Goal: Task Accomplishment & Management: Manage account settings

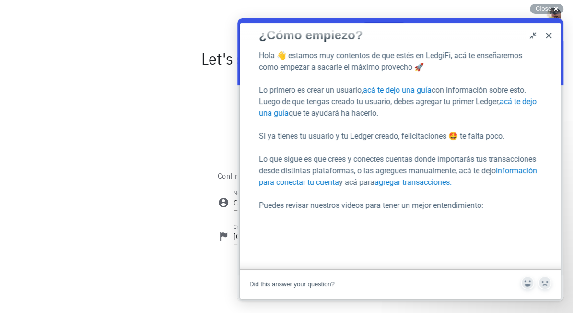
scroll to position [3, 0]
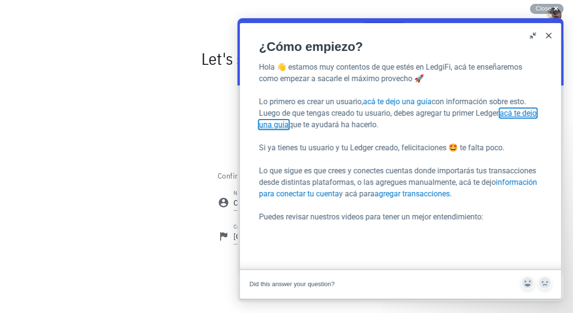
click at [526, 114] on link "acá te dejo una guía" at bounding box center [398, 118] width 278 height 21
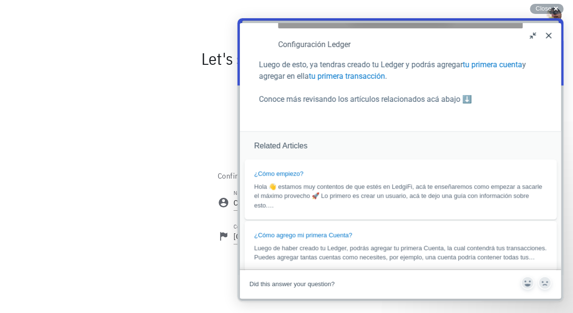
scroll to position [0, 0]
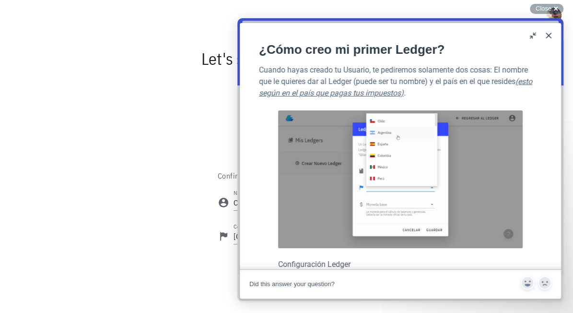
click at [548, 40] on button "Close" at bounding box center [548, 35] width 15 height 15
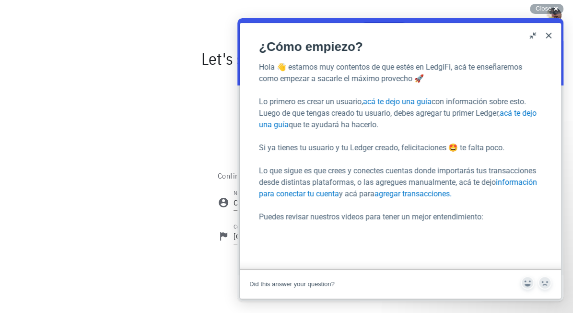
click at [548, 36] on button "Close" at bounding box center [548, 35] width 15 height 15
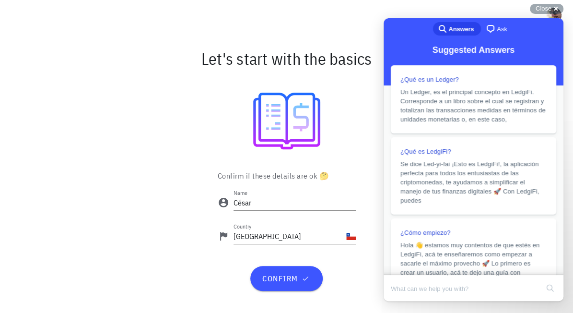
click at [66, 59] on div "Let's start with the basics" at bounding box center [286, 58] width 573 height 31
click at [363, 162] on div at bounding box center [287, 121] width 562 height 83
click at [303, 282] on icon "button" at bounding box center [306, 278] width 8 height 8
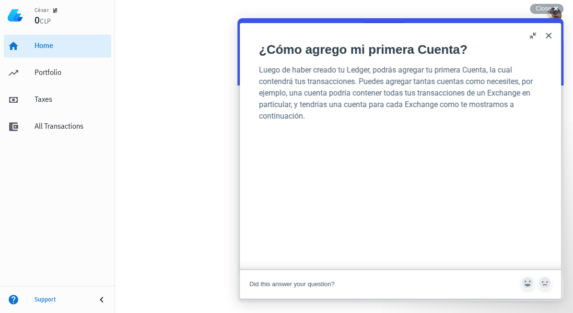
scroll to position [126, 0]
click at [547, 37] on button "Close" at bounding box center [548, 35] width 15 height 15
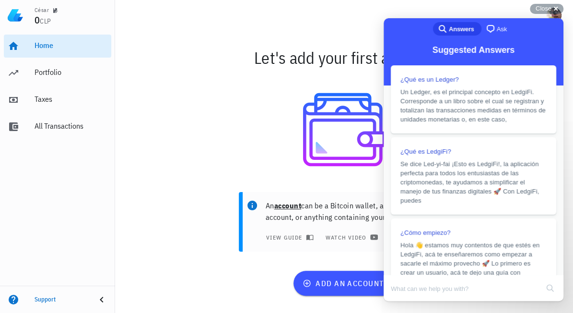
click at [224, 158] on div at bounding box center [344, 130] width 447 height 102
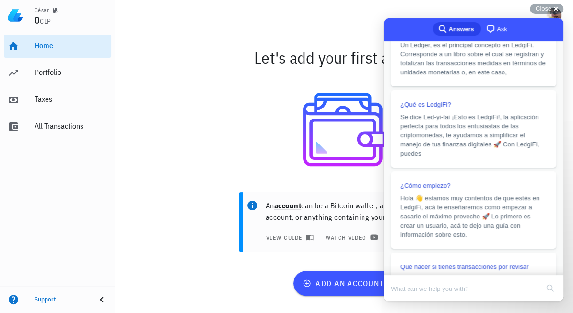
scroll to position [0, 0]
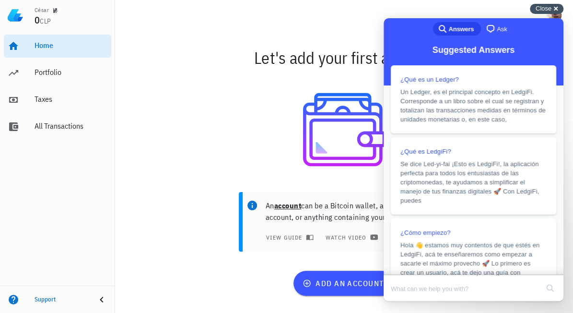
click at [554, 4] on div "Close cross-small" at bounding box center [547, 9] width 34 height 10
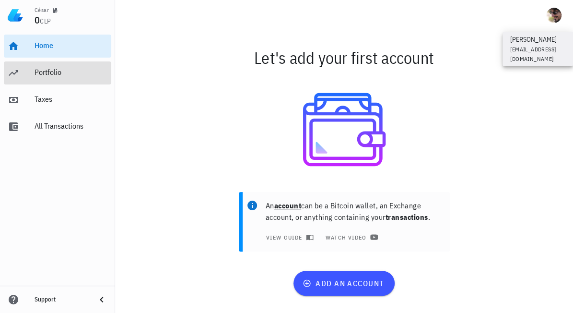
click at [35, 83] on div "Portfolio" at bounding box center [71, 73] width 73 height 22
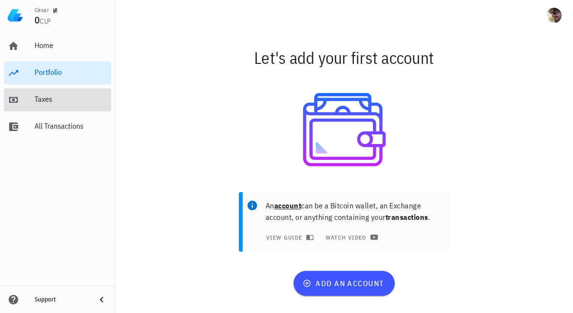
click at [43, 100] on div "Taxes" at bounding box center [71, 99] width 73 height 9
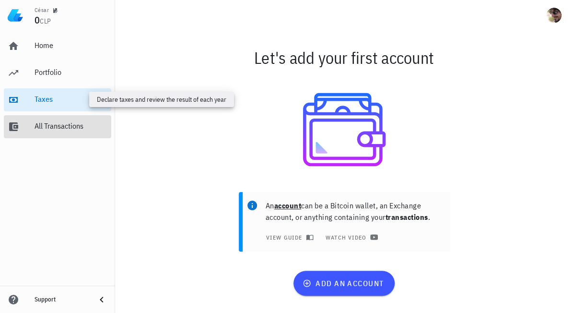
click at [50, 131] on div "All Transactions" at bounding box center [71, 125] width 73 height 9
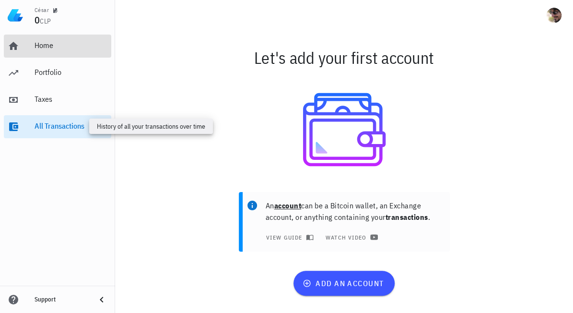
click at [48, 50] on div "Home" at bounding box center [71, 45] width 73 height 9
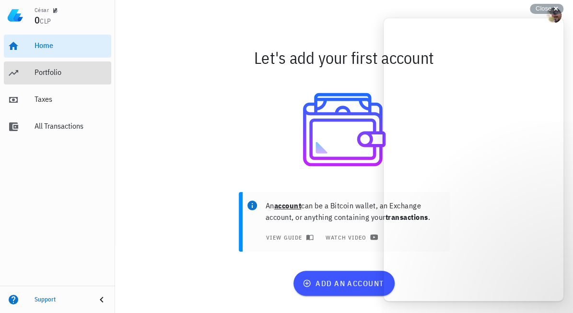
click at [35, 76] on div "Portfolio" at bounding box center [71, 72] width 73 height 9
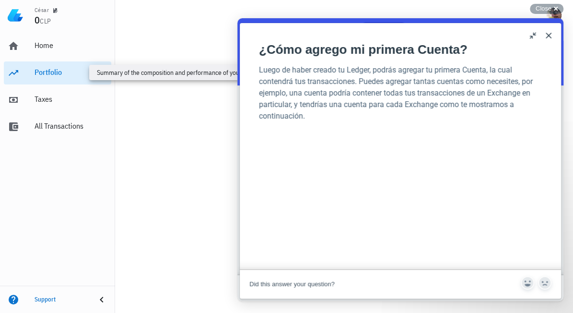
scroll to position [126, 0]
click at [548, 39] on button "Close" at bounding box center [548, 35] width 15 height 15
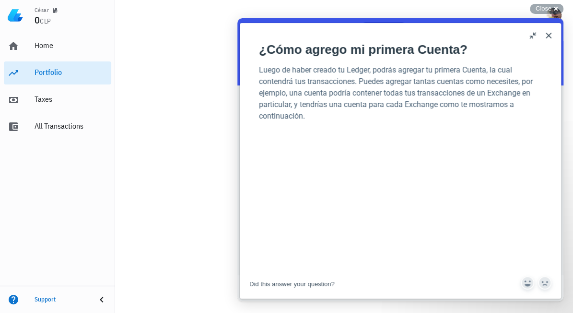
scroll to position [126, 0]
click at [551, 37] on button "Close" at bounding box center [548, 35] width 15 height 15
click at [551, 36] on button "Close" at bounding box center [548, 35] width 15 height 15
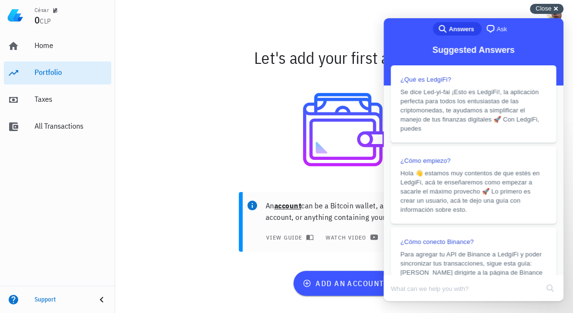
click at [553, 12] on div "Close cross-small" at bounding box center [547, 9] width 34 height 10
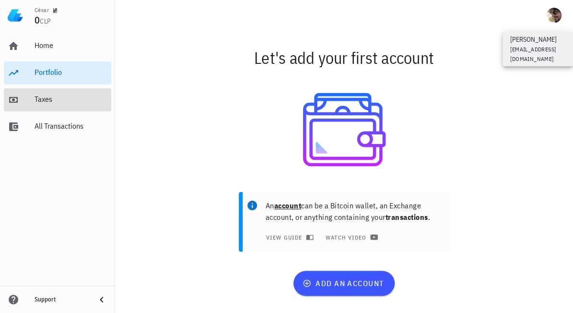
click at [40, 102] on div "Taxes" at bounding box center [71, 99] width 73 height 9
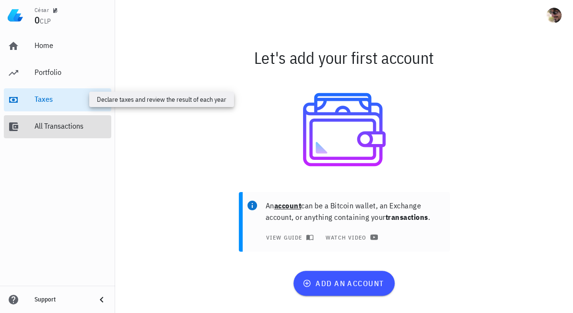
click at [40, 131] on div "All Transactions" at bounding box center [71, 125] width 73 height 9
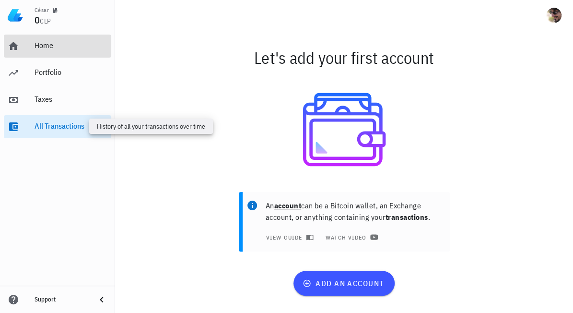
click at [43, 50] on div "Home" at bounding box center [71, 45] width 73 height 9
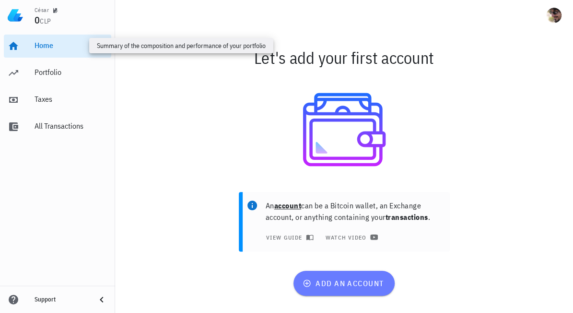
click at [372, 288] on span "add an account" at bounding box center [344, 283] width 79 height 10
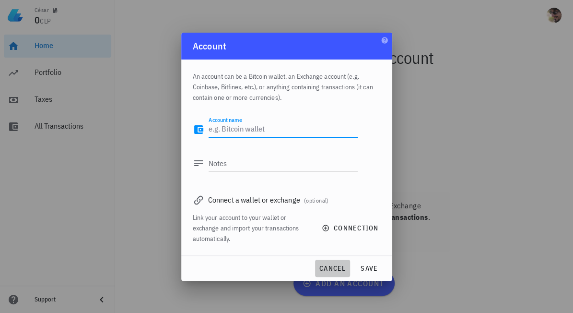
click at [330, 273] on span "cancel" at bounding box center [332, 268] width 27 height 9
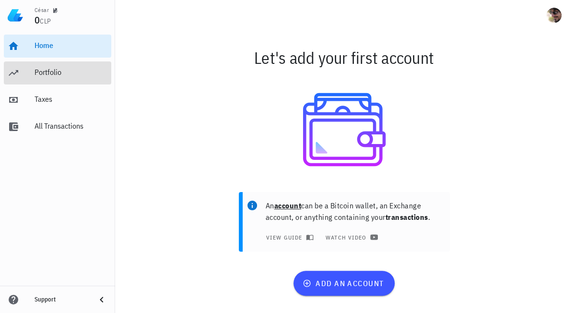
click at [35, 68] on div "Portfolio" at bounding box center [71, 72] width 73 height 9
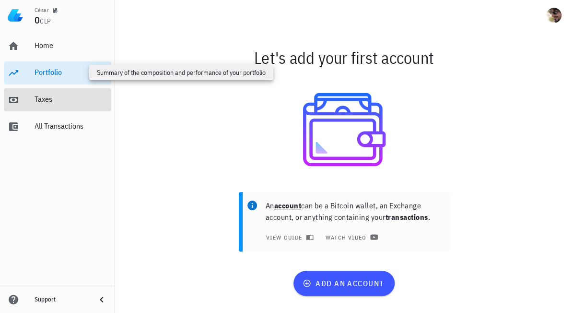
click at [35, 97] on div "Taxes" at bounding box center [71, 99] width 73 height 9
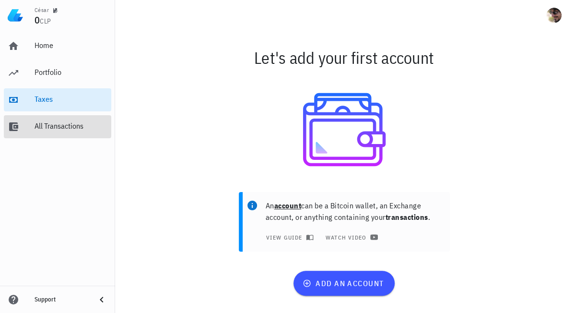
click at [43, 131] on div "All Transactions" at bounding box center [71, 125] width 73 height 9
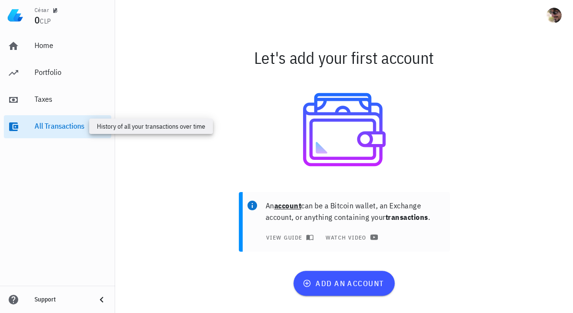
click at [48, 303] on div "Support" at bounding box center [62, 300] width 54 height 8
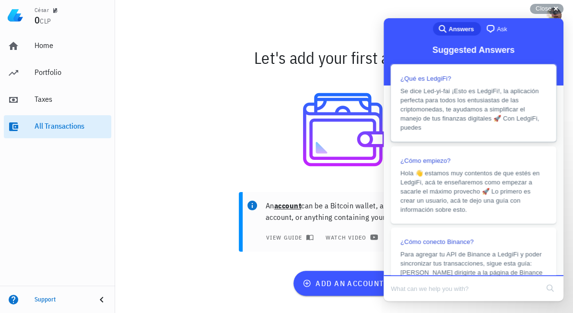
click at [499, 116] on span "Se dice Led-yi-fai ¡Esto es LedgiFi!, la aplicación perfecta para todos los ent…" at bounding box center [470, 109] width 139 height 44
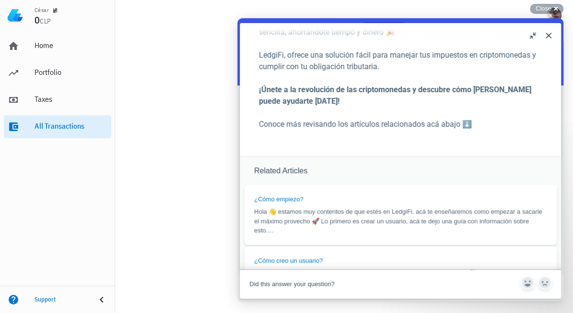
scroll to position [239, 0]
click at [508, 207] on span "Hola 👋 estamos muy contentos de que estés en LedgiFi, acá te enseñaremos como e…" at bounding box center [398, 220] width 288 height 26
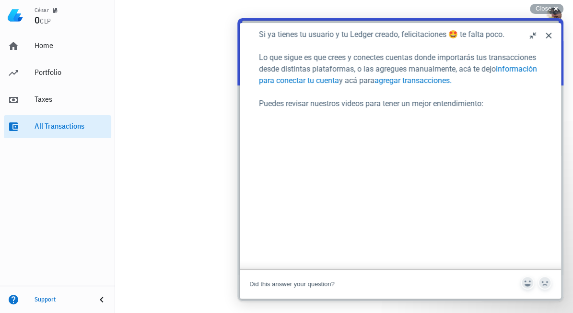
scroll to position [130, 0]
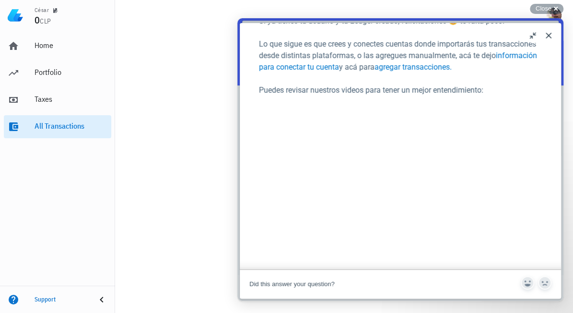
click at [548, 36] on button "Close" at bounding box center [548, 35] width 15 height 15
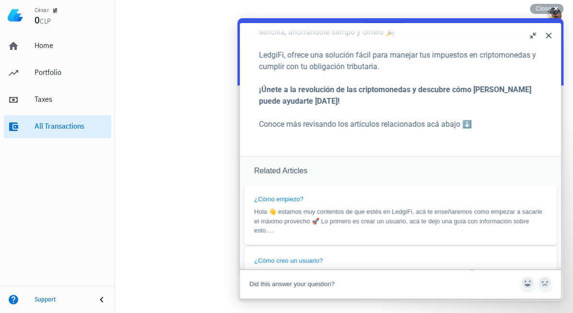
click at [554, 40] on button "Close" at bounding box center [548, 35] width 15 height 15
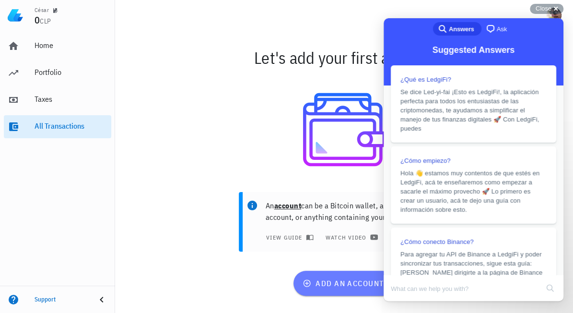
click at [363, 288] on span "add an account" at bounding box center [344, 283] width 79 height 10
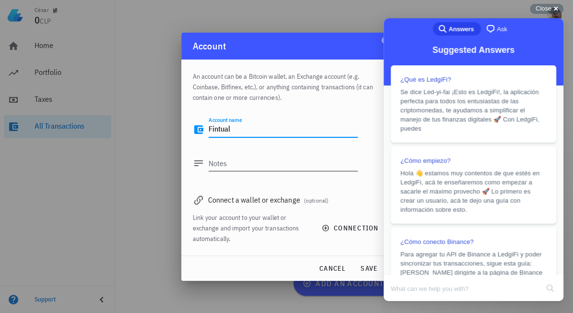
type textarea "Fintual"
click at [255, 162] on textarea "Notes" at bounding box center [283, 162] width 149 height 15
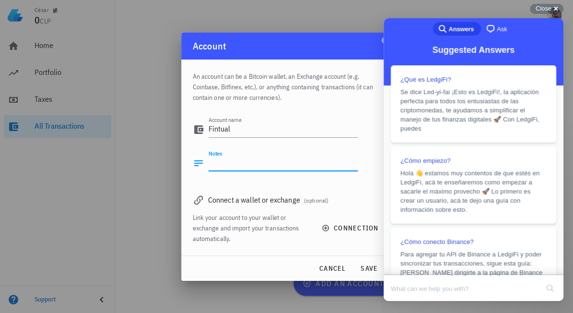
scroll to position [0, 0]
click at [512, 298] on input "Search Doc articles" at bounding box center [465, 288] width 148 height 20
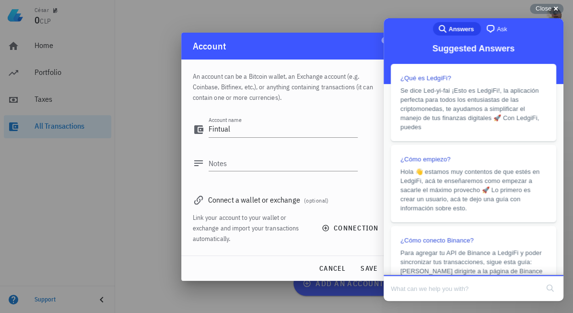
scroll to position [0, 0]
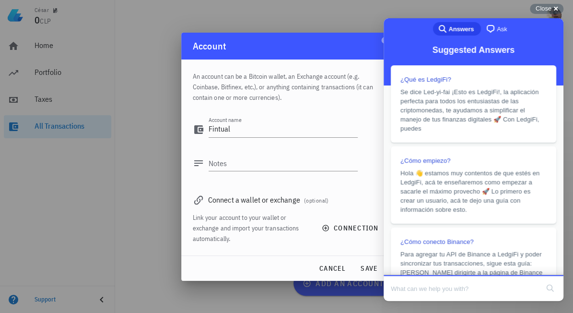
click at [54, 183] on div at bounding box center [286, 156] width 573 height 313
click at [87, 227] on div at bounding box center [286, 156] width 573 height 313
click at [334, 269] on span "cancel" at bounding box center [332, 268] width 27 height 9
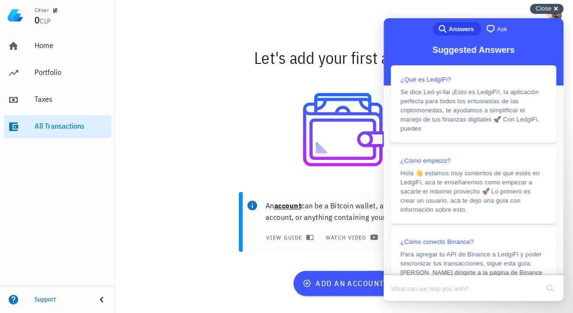
click at [546, 10] on span "Close" at bounding box center [544, 8] width 16 height 7
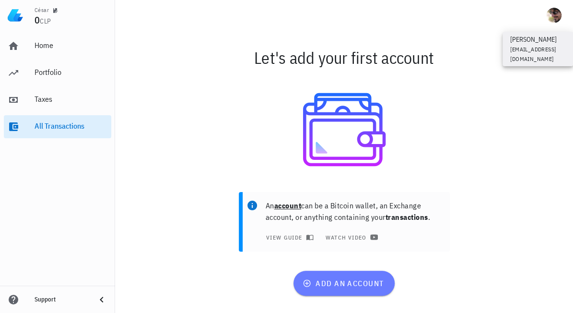
click at [373, 288] on span "add an account" at bounding box center [344, 283] width 79 height 10
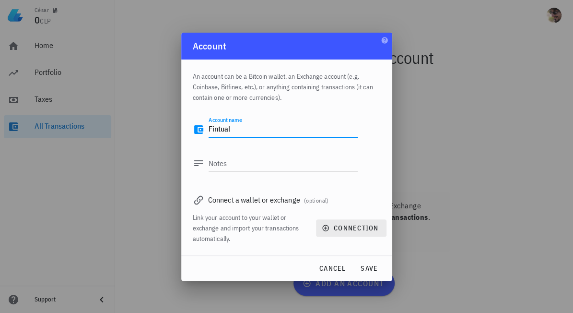
type textarea "Fintual"
click at [353, 232] on span "connection" at bounding box center [351, 228] width 55 height 9
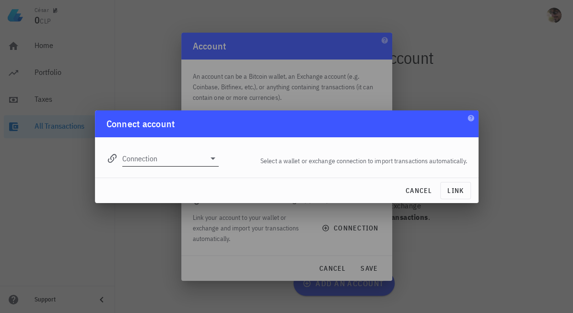
click at [209, 164] on div at bounding box center [211, 159] width 13 height 12
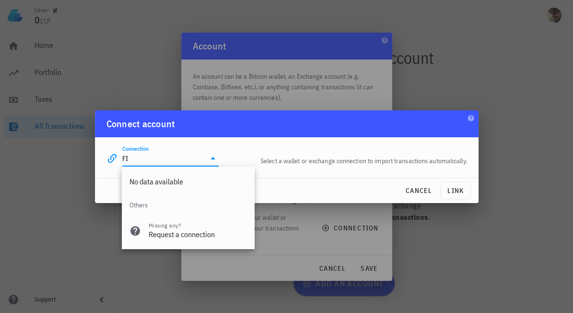
type input "F"
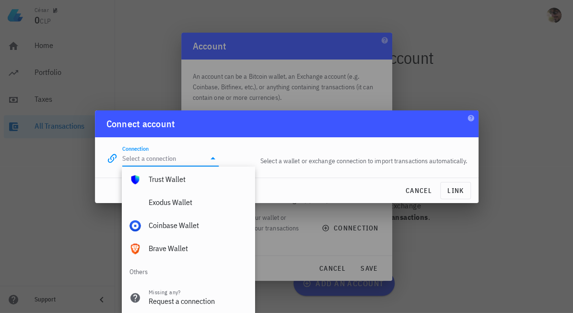
scroll to position [673, 0]
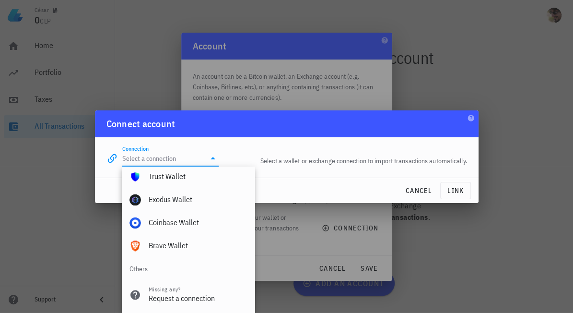
click at [140, 277] on div "Others" at bounding box center [188, 268] width 133 height 23
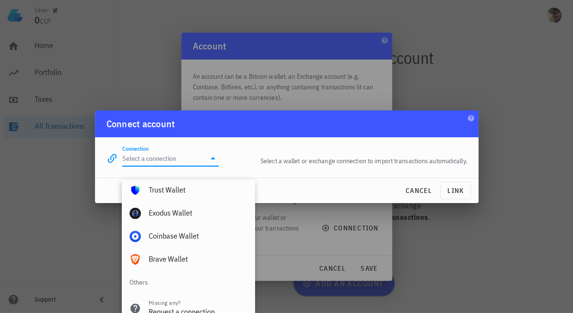
click at [41, 170] on div at bounding box center [286, 156] width 573 height 313
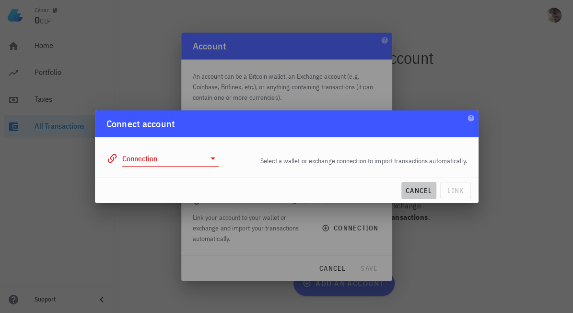
click at [407, 195] on span "cancel" at bounding box center [418, 190] width 27 height 9
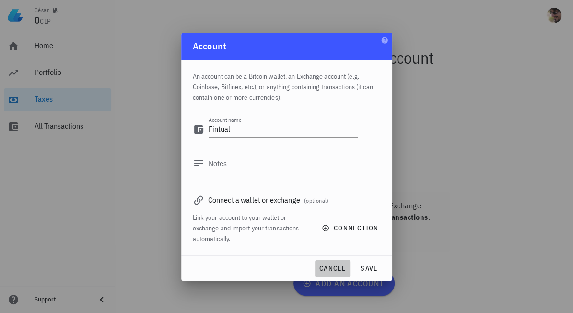
click at [329, 273] on span "cancel" at bounding box center [332, 268] width 27 height 9
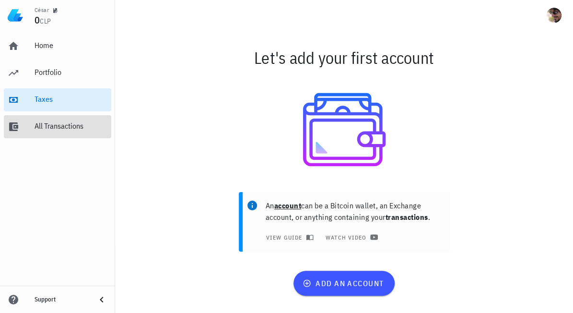
click at [53, 129] on div "All Transactions" at bounding box center [71, 125] width 73 height 9
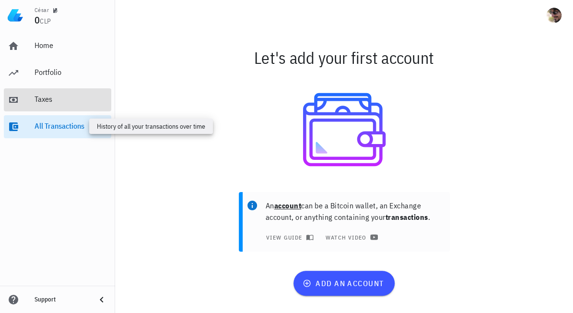
click at [44, 98] on div "Taxes" at bounding box center [71, 99] width 73 height 9
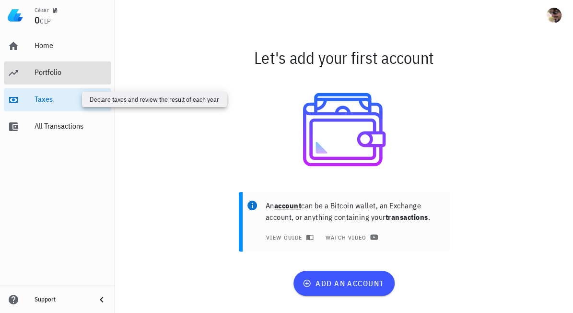
click at [45, 76] on div "Portfolio" at bounding box center [71, 72] width 73 height 9
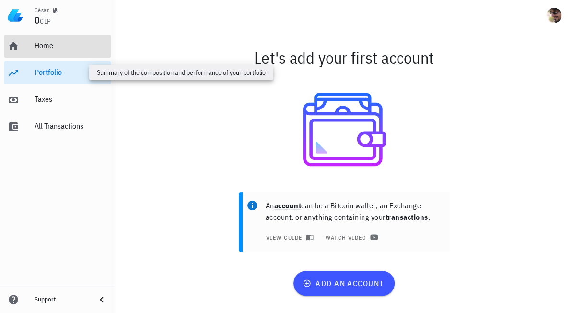
click at [47, 50] on div "Home" at bounding box center [71, 45] width 73 height 9
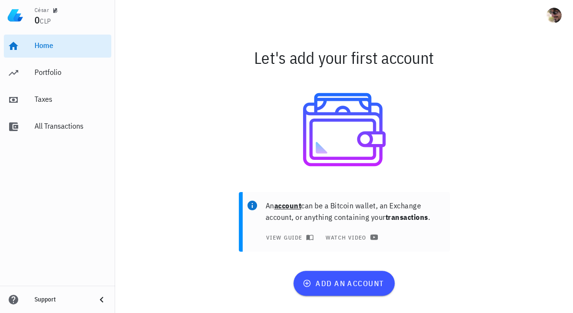
click at [35, 13] on div "César" at bounding box center [42, 10] width 14 height 8
click at [51, 17] on span "CLP" at bounding box center [45, 21] width 11 height 9
click at [8, 40] on icon at bounding box center [14, 46] width 12 height 12
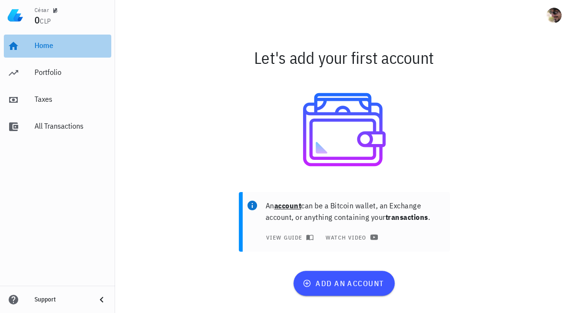
click at [11, 14] on img at bounding box center [15, 15] width 15 height 15
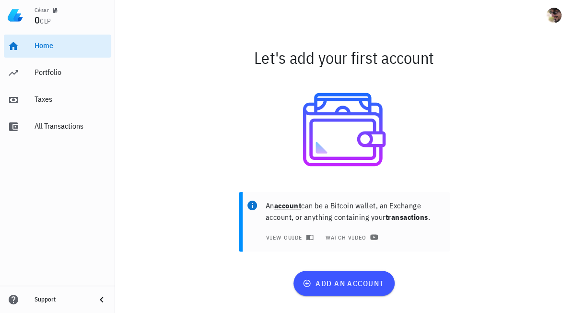
click at [17, 15] on img at bounding box center [15, 15] width 15 height 15
click at [559, 23] on div "avatar" at bounding box center [554, 15] width 15 height 15
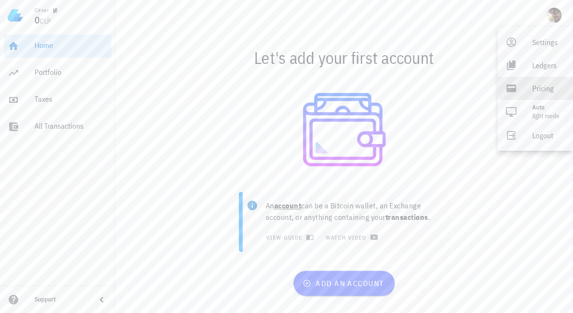
click at [542, 86] on div "Pricing" at bounding box center [549, 88] width 33 height 19
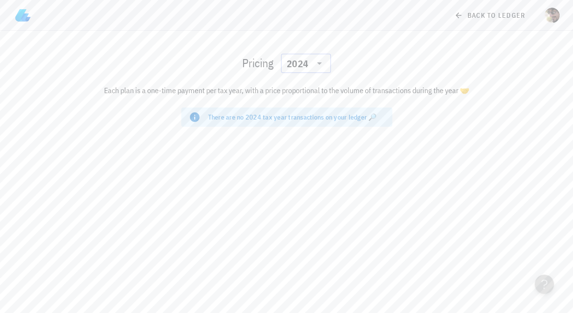
click at [312, 56] on input "text" at bounding box center [310, 63] width 1 height 15
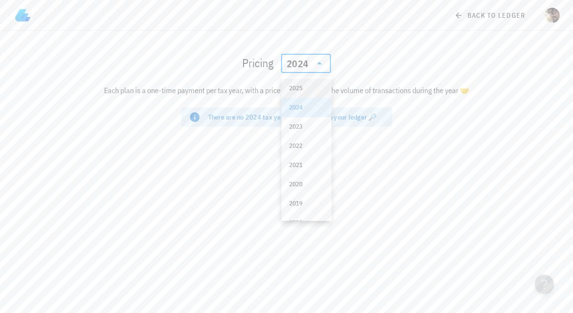
click at [303, 84] on div "2025" at bounding box center [306, 88] width 35 height 8
click at [552, 13] on div "avatar" at bounding box center [552, 15] width 15 height 15
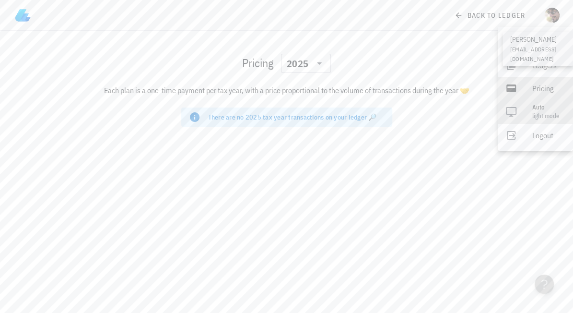
click at [547, 114] on span "Light mode" at bounding box center [546, 116] width 27 height 8
click at [546, 114] on div "Light" at bounding box center [545, 111] width 25 height 19
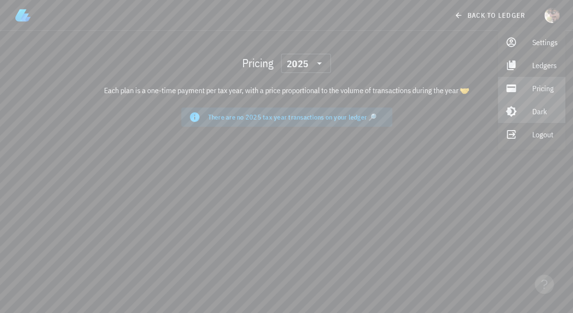
click at [543, 113] on div "Dark" at bounding box center [545, 111] width 25 height 19
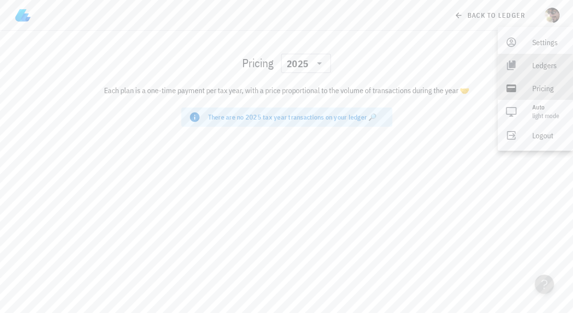
click at [541, 64] on div "Ledgers" at bounding box center [549, 65] width 33 height 19
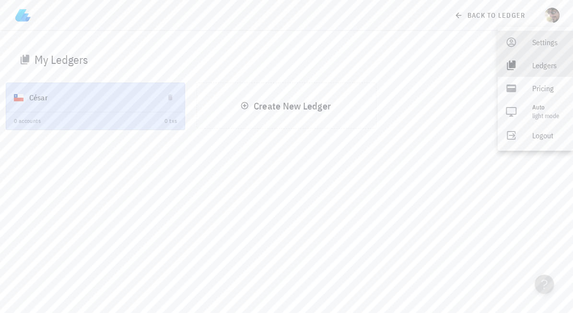
click at [551, 37] on div "Settings" at bounding box center [549, 42] width 33 height 19
